Goal: Information Seeking & Learning: Learn about a topic

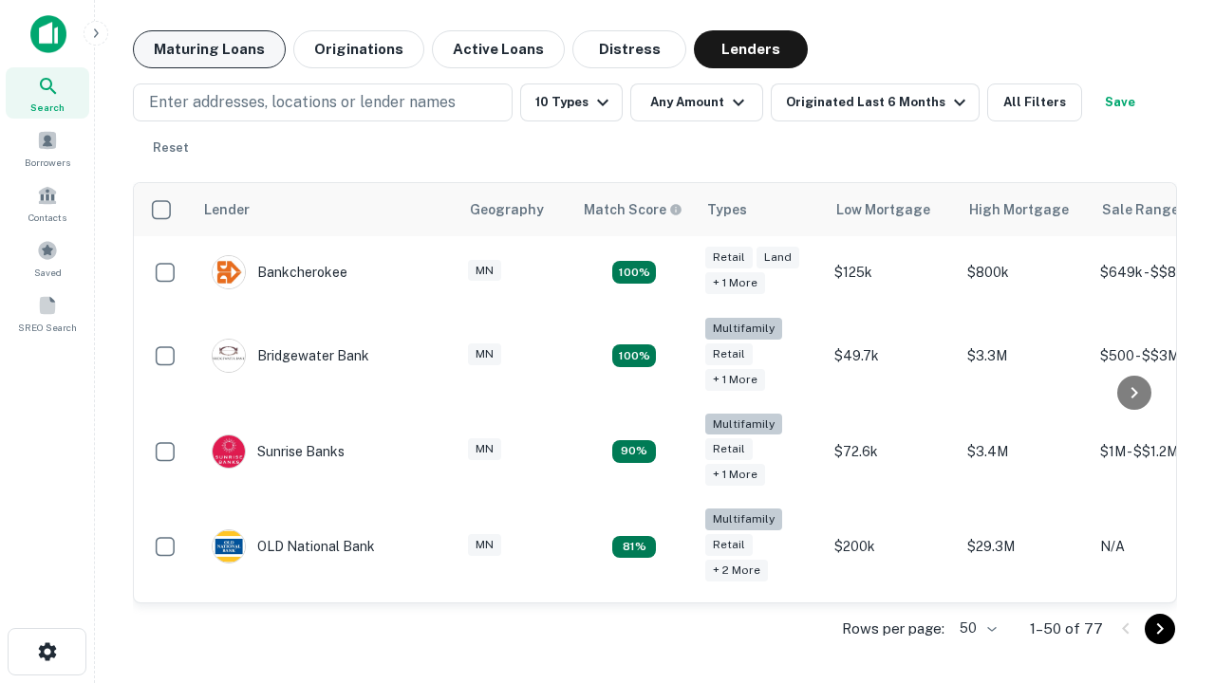
click at [209, 49] on button "Maturing Loans" at bounding box center [209, 49] width 153 height 38
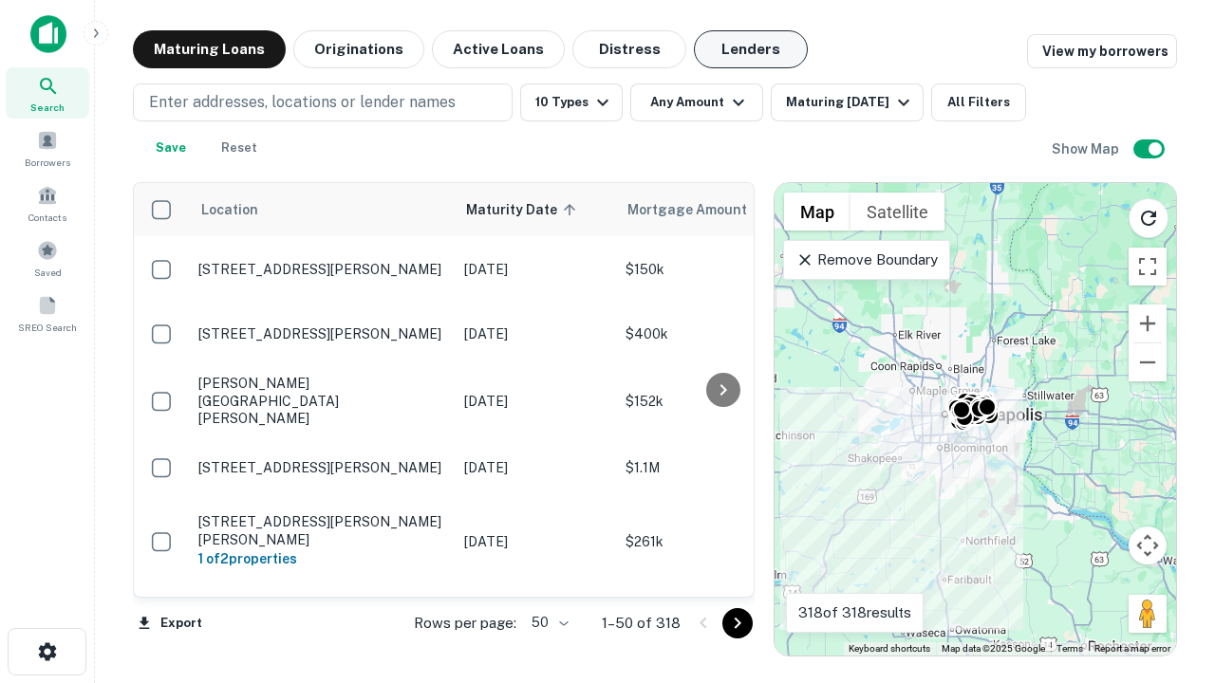
click at [751, 49] on button "Lenders" at bounding box center [751, 49] width 114 height 38
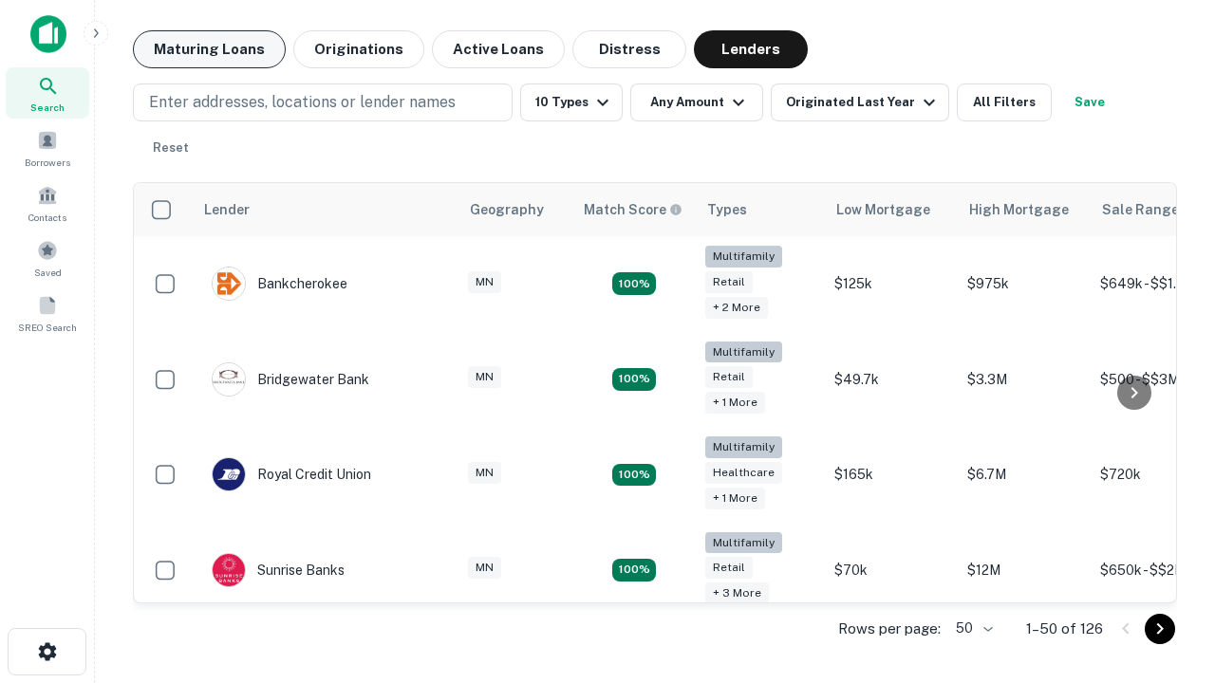
click at [209, 49] on button "Maturing Loans" at bounding box center [209, 49] width 153 height 38
